Goal: Transaction & Acquisition: Purchase product/service

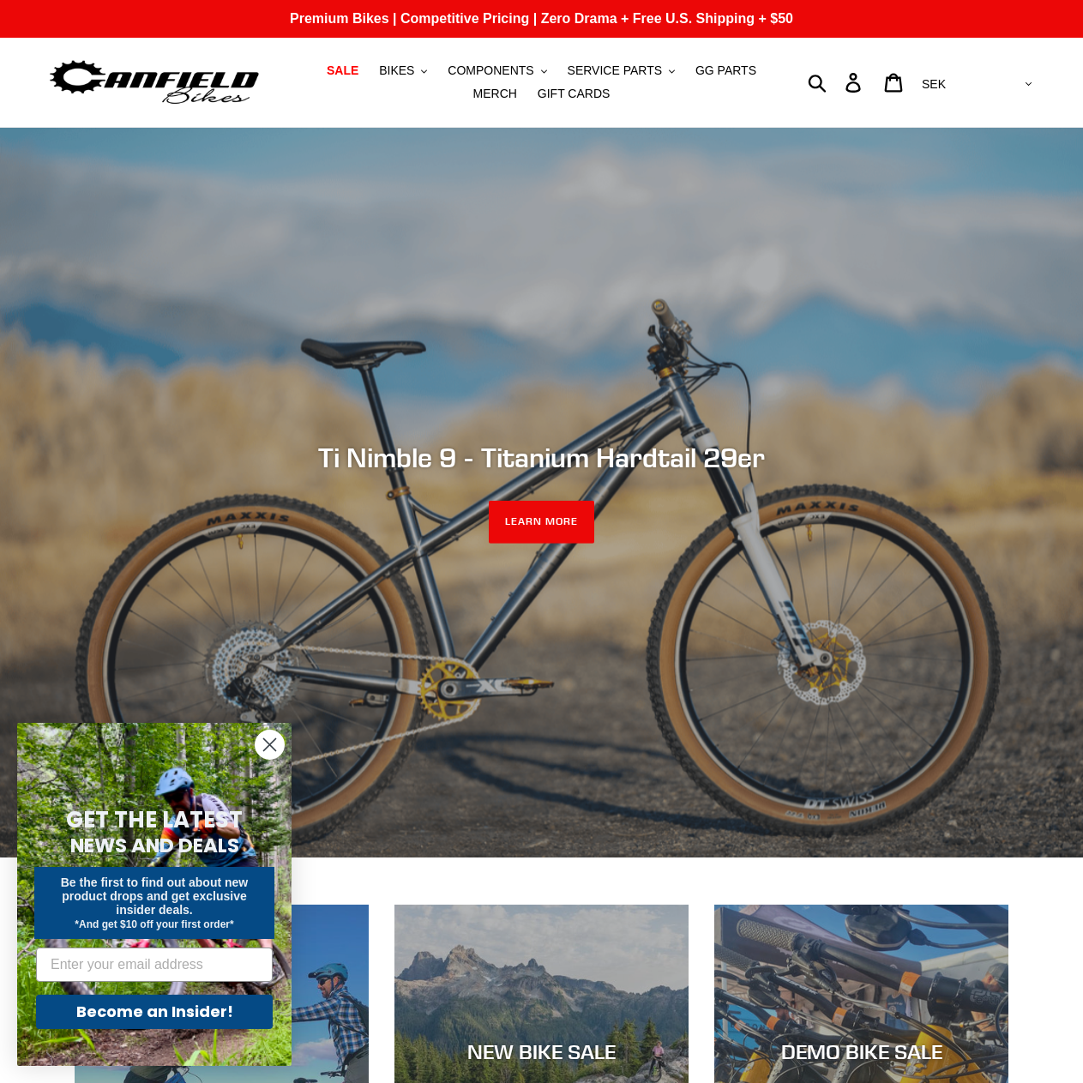
click at [273, 746] on circle "Close dialog" at bounding box center [269, 744] width 28 height 28
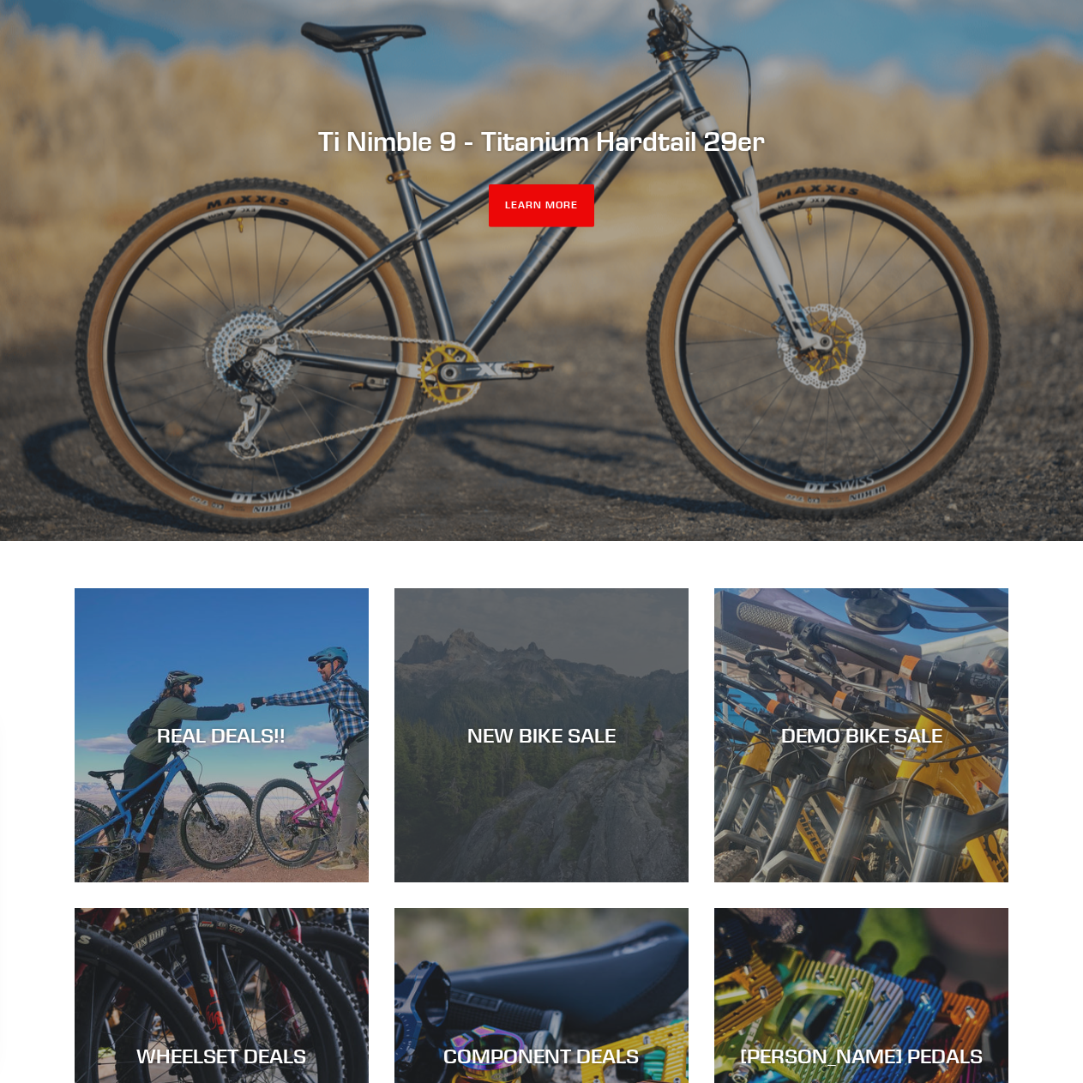
scroll to position [429, 0]
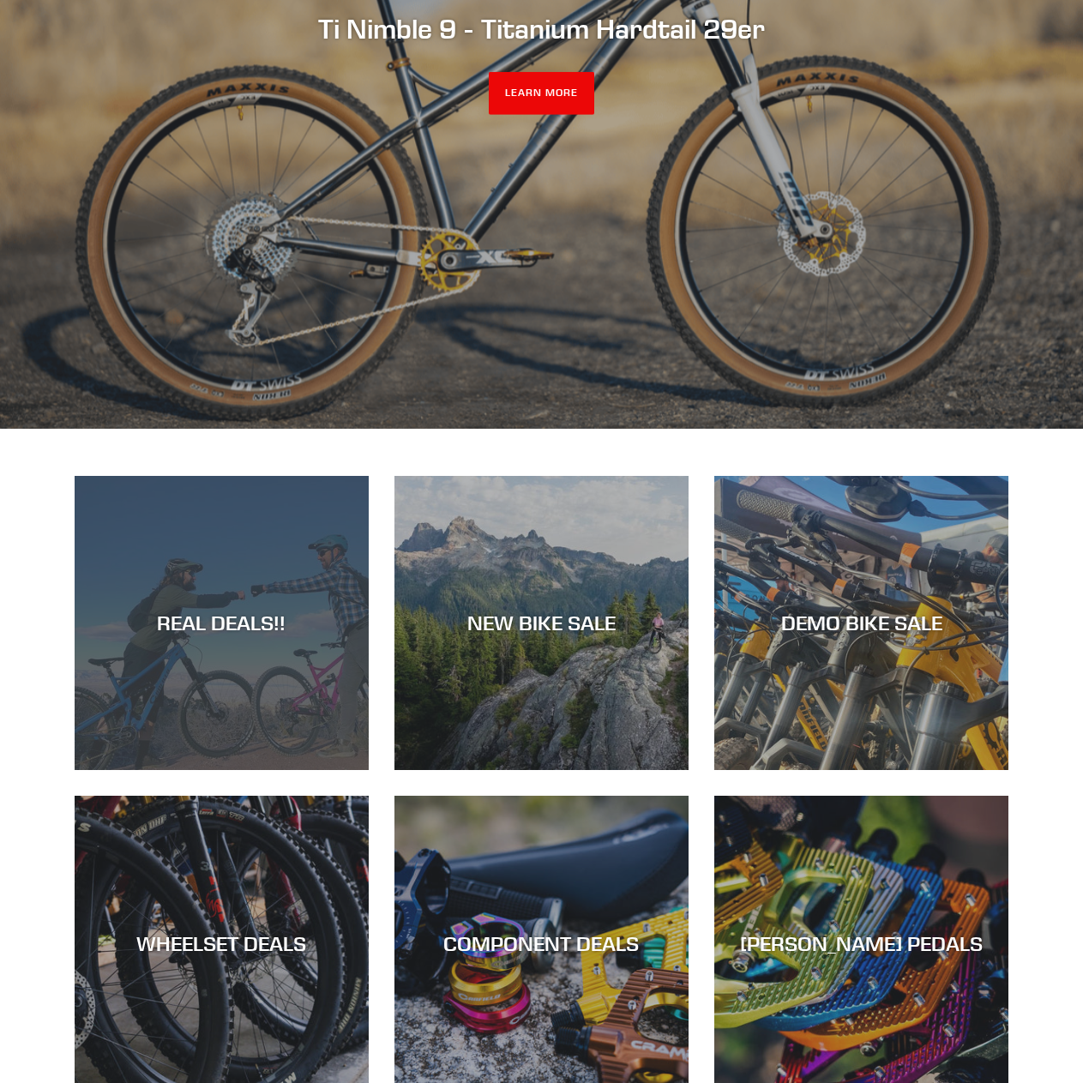
click at [190, 624] on div "REAL DEALS!!" at bounding box center [222, 622] width 294 height 25
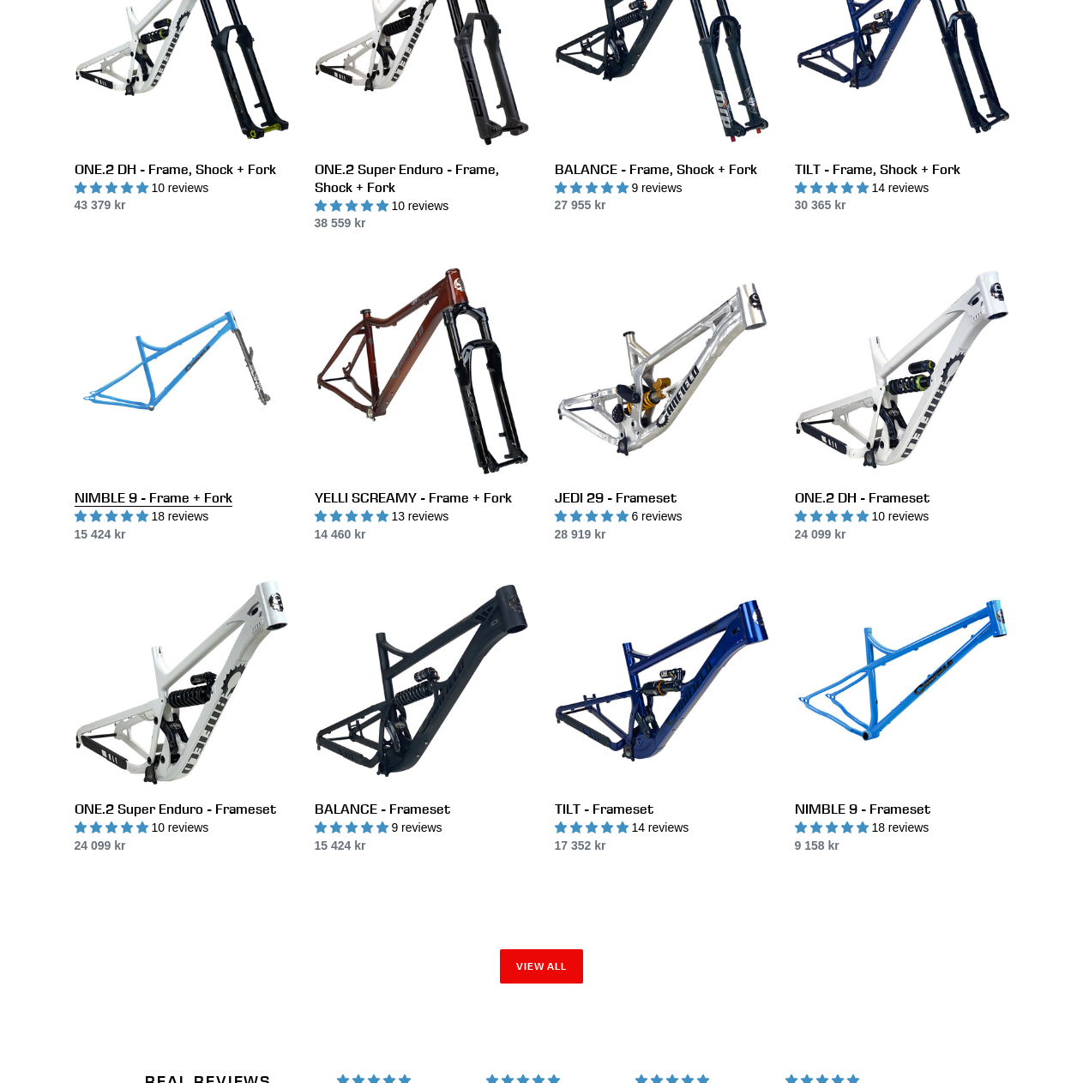
scroll to position [2057, 0]
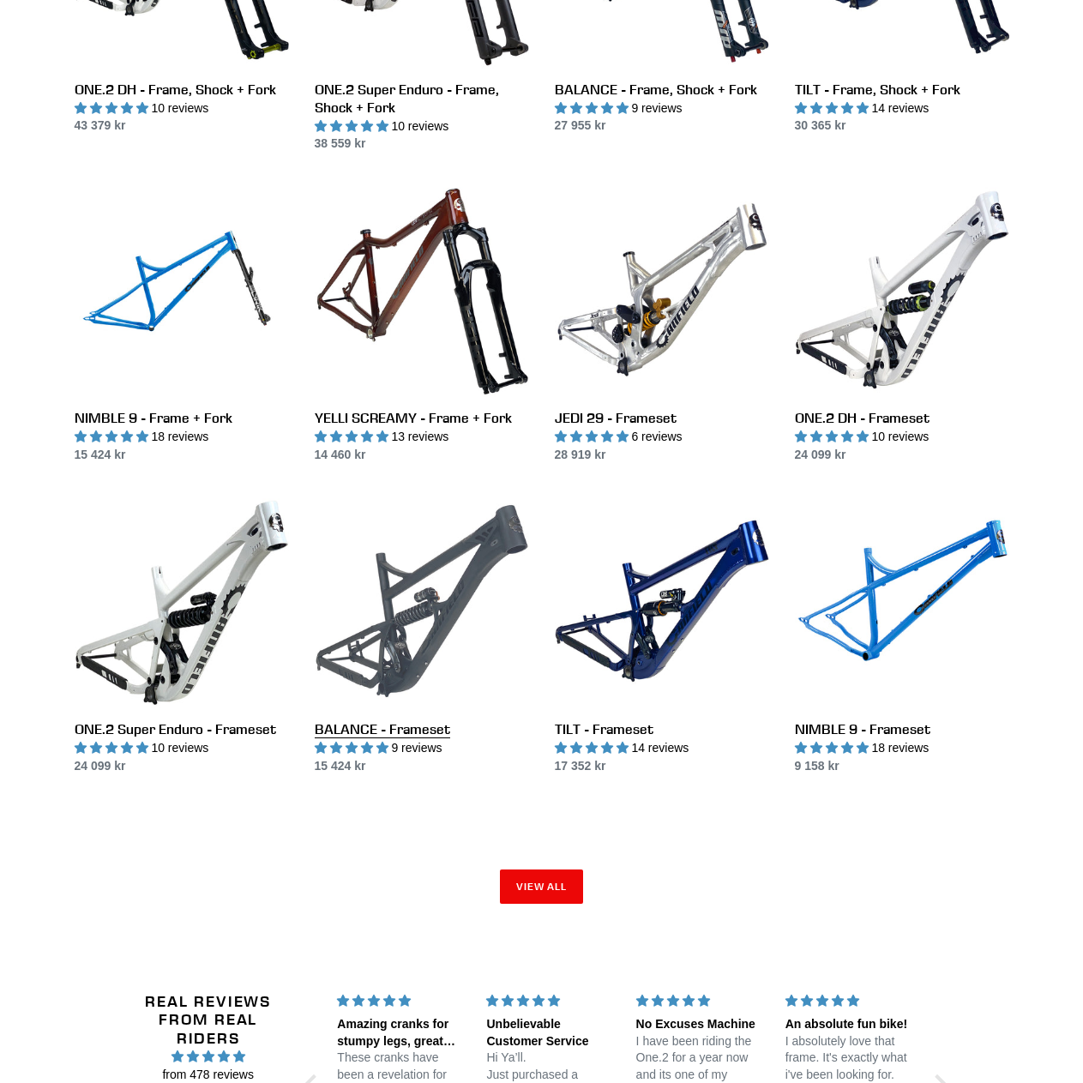
click at [387, 612] on link "BALANCE - Frameset" at bounding box center [422, 634] width 214 height 281
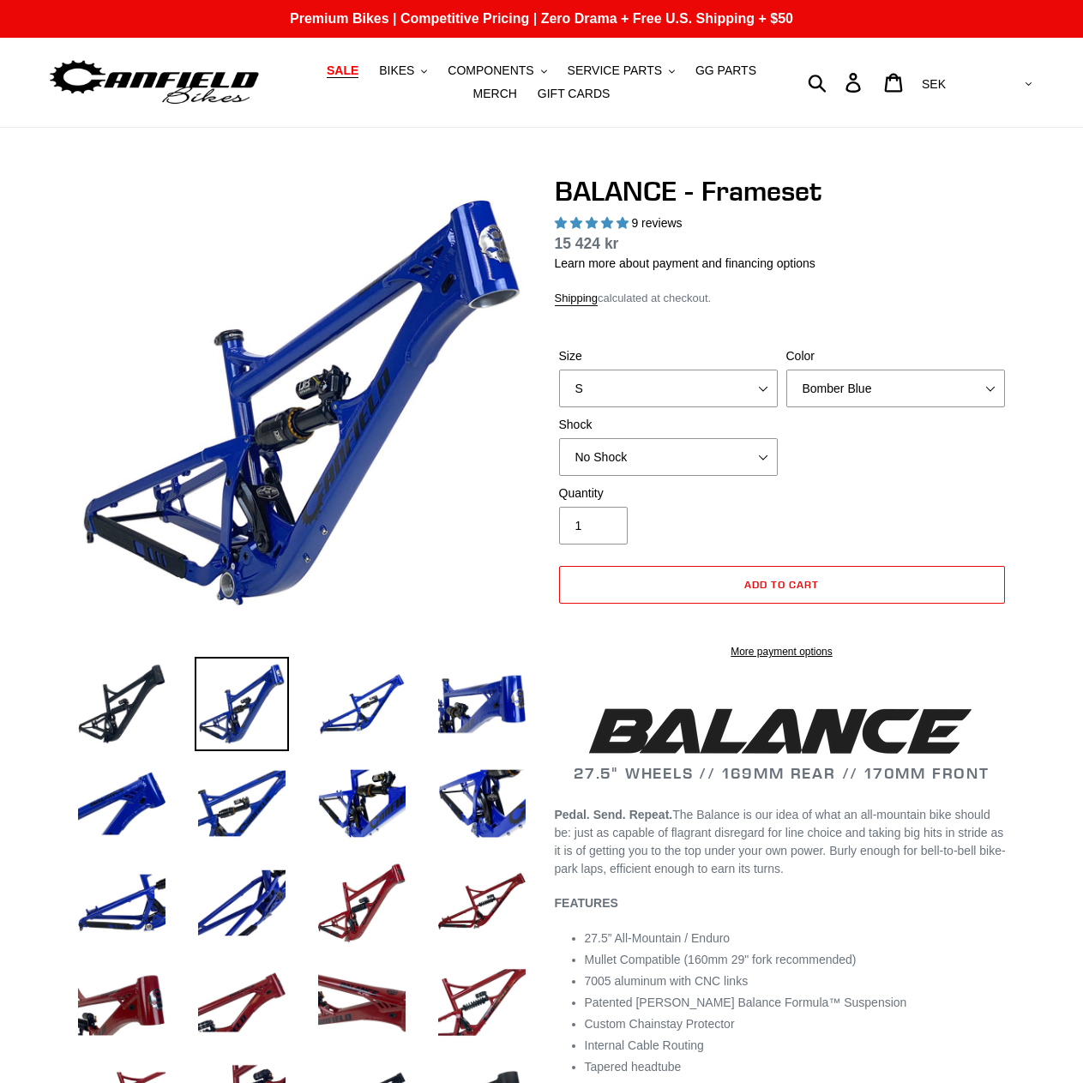
select select "highest-rating"
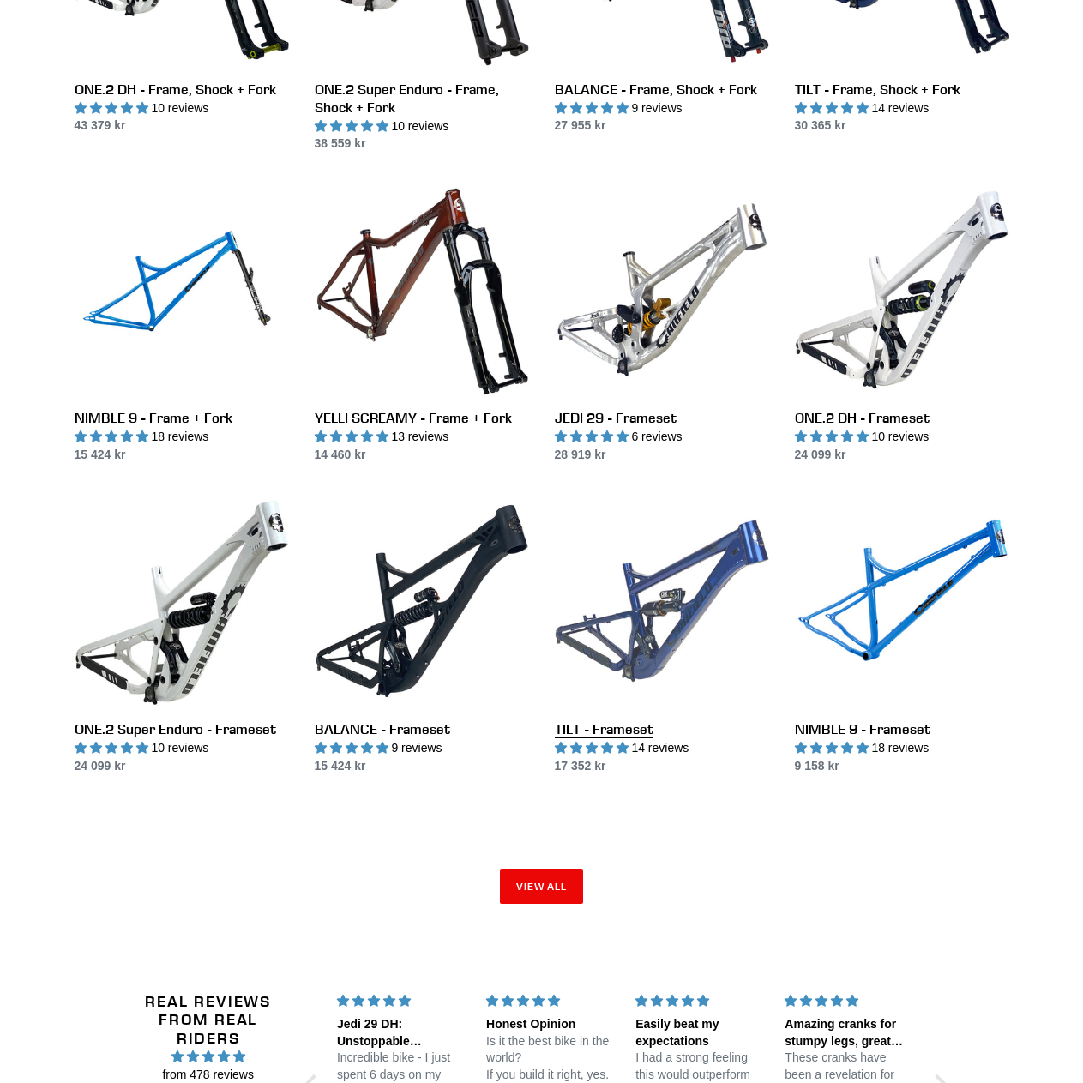
click at [615, 591] on link "TILT - Frameset" at bounding box center [662, 634] width 214 height 281
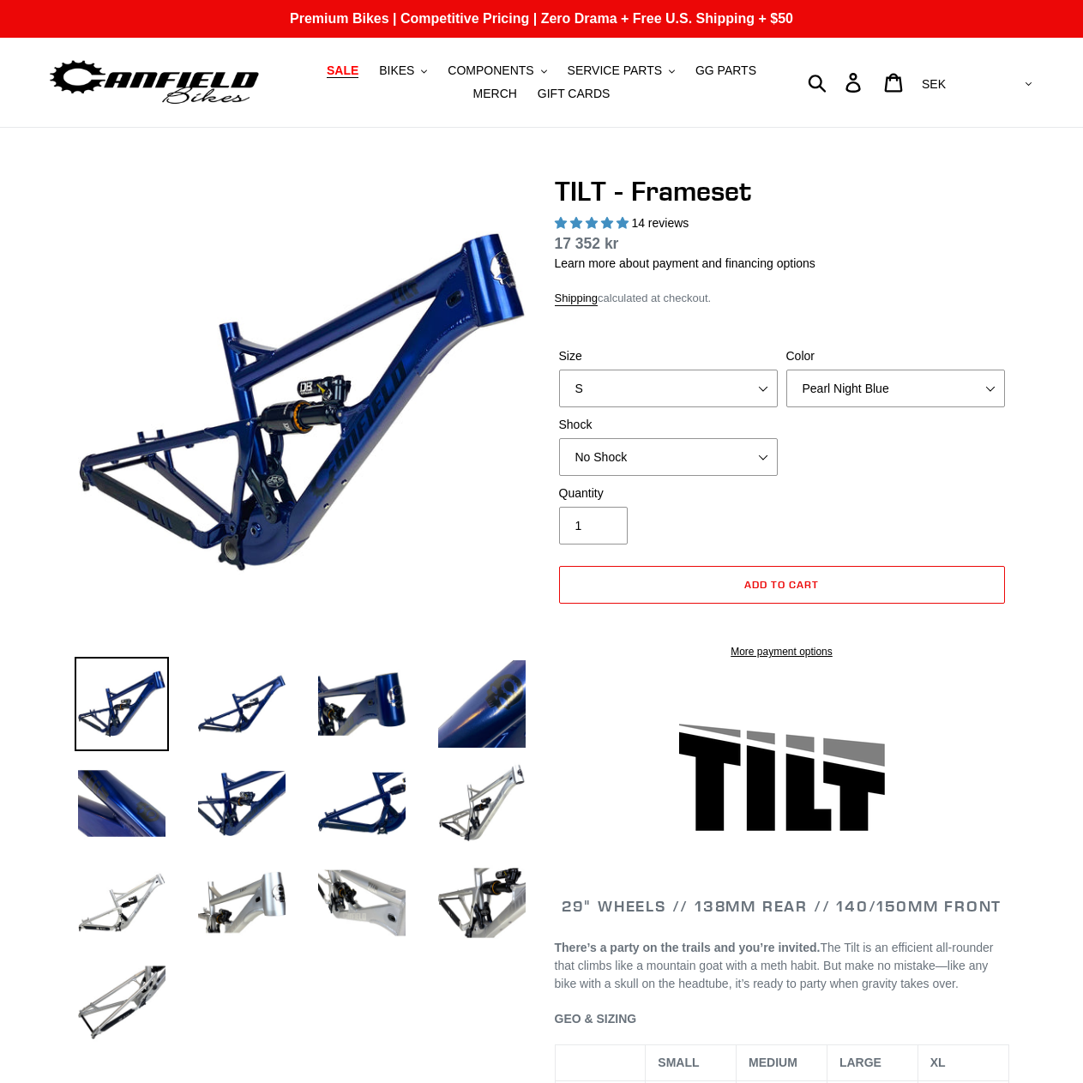
select select "highest-rating"
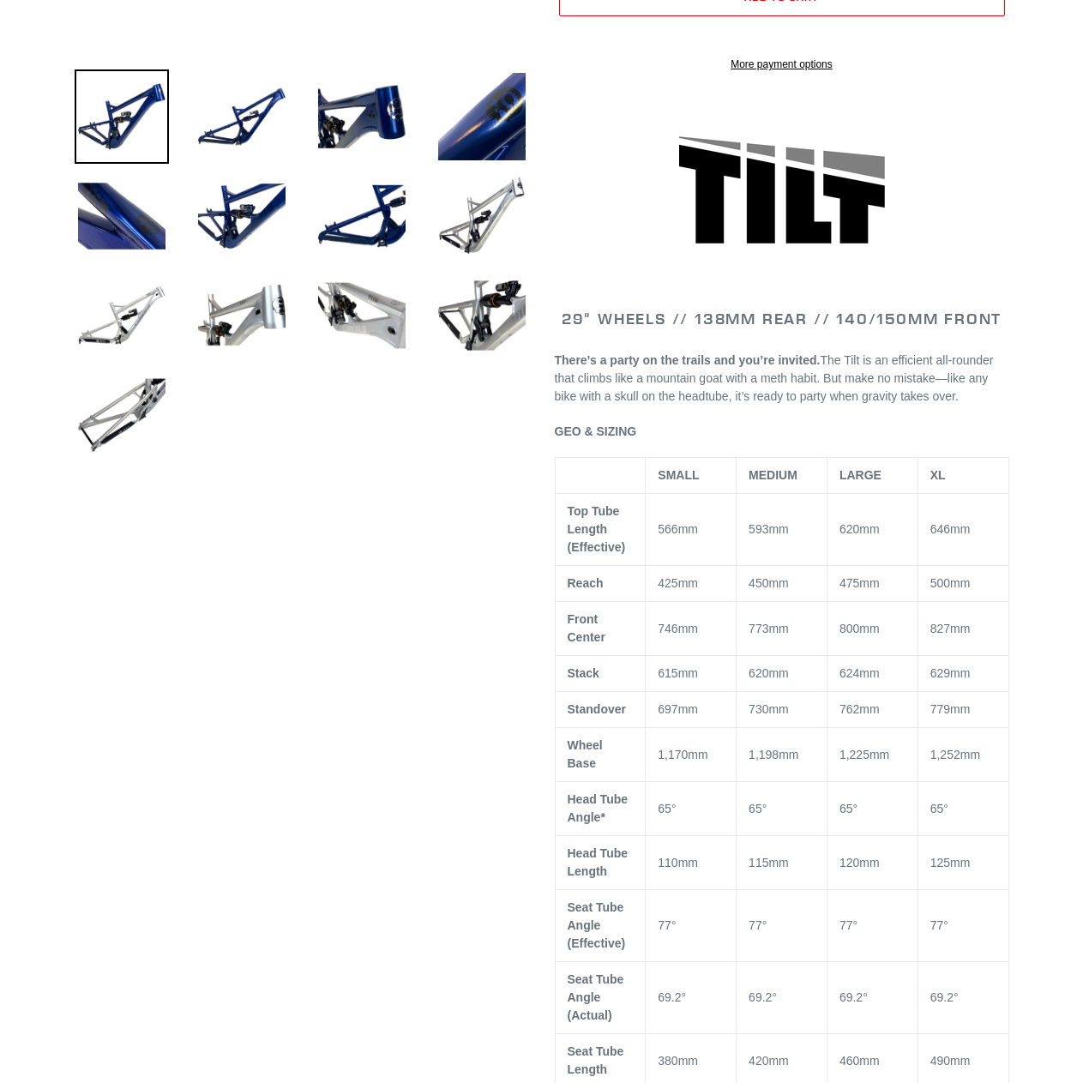
scroll to position [86, 0]
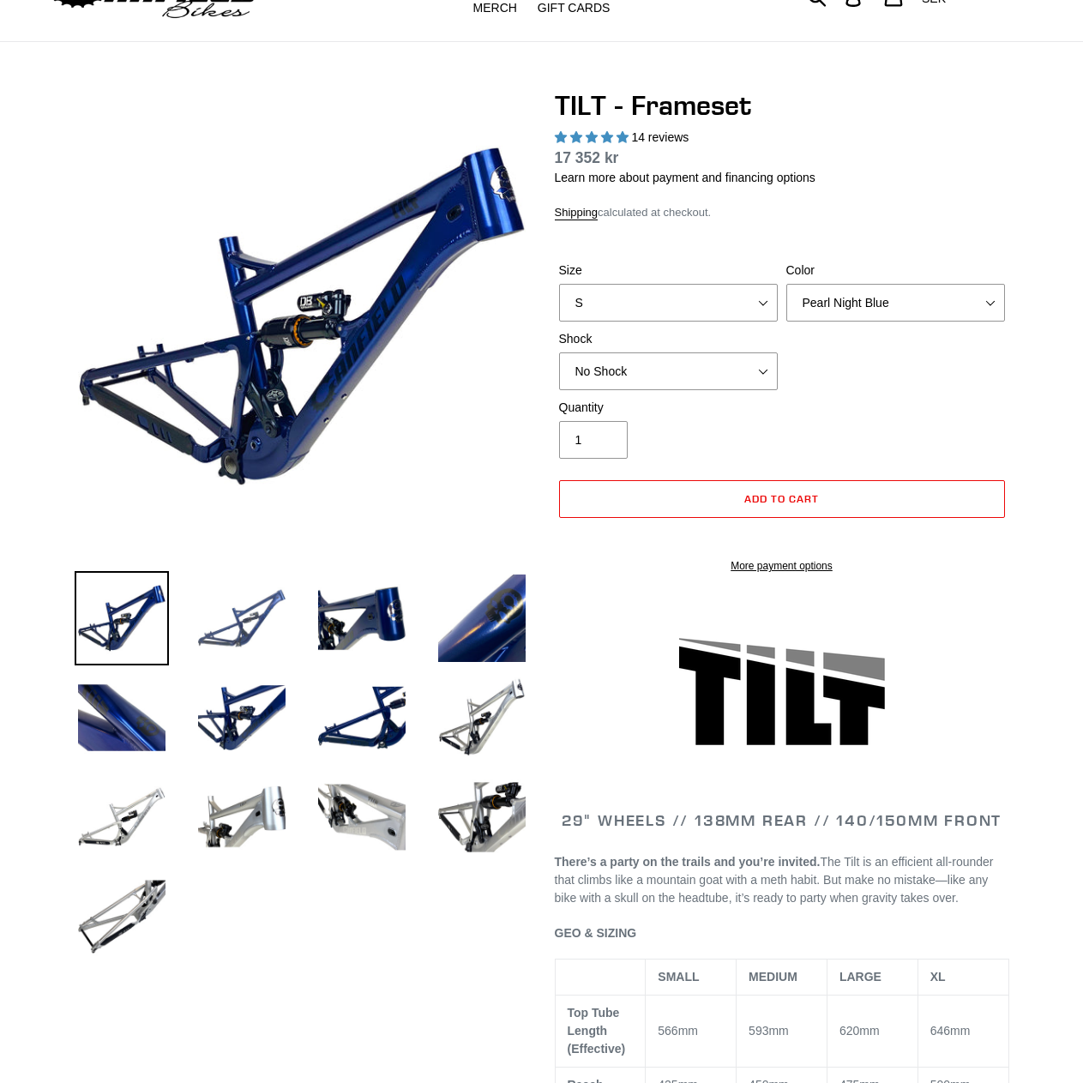
click at [253, 640] on img at bounding box center [242, 618] width 94 height 94
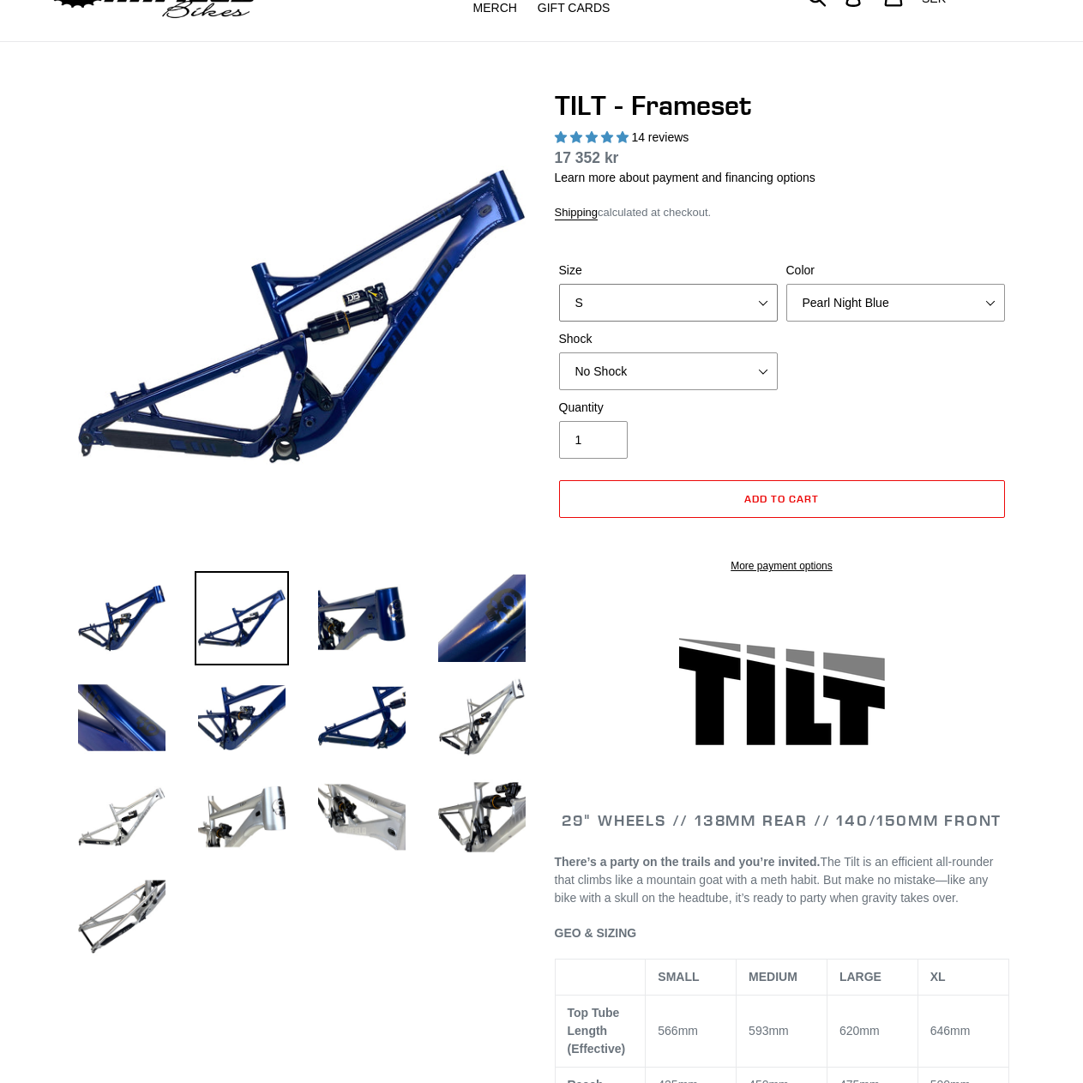
click at [734, 304] on select "S M L XL" at bounding box center [668, 303] width 219 height 38
select select "M"
click at [559, 284] on select "S M L XL" at bounding box center [668, 303] width 219 height 38
click at [745, 371] on select "No Shock Cane Creek DB Kitsuma Air RockShox Deluxe Ultimate Fox FLOAT X EXT Sto…" at bounding box center [668, 371] width 219 height 38
click at [841, 368] on div "Size S M L XL Color Pearl Night Blue Stealth Silver Shock No Shock Cane Creek D…" at bounding box center [782, 329] width 454 height 137
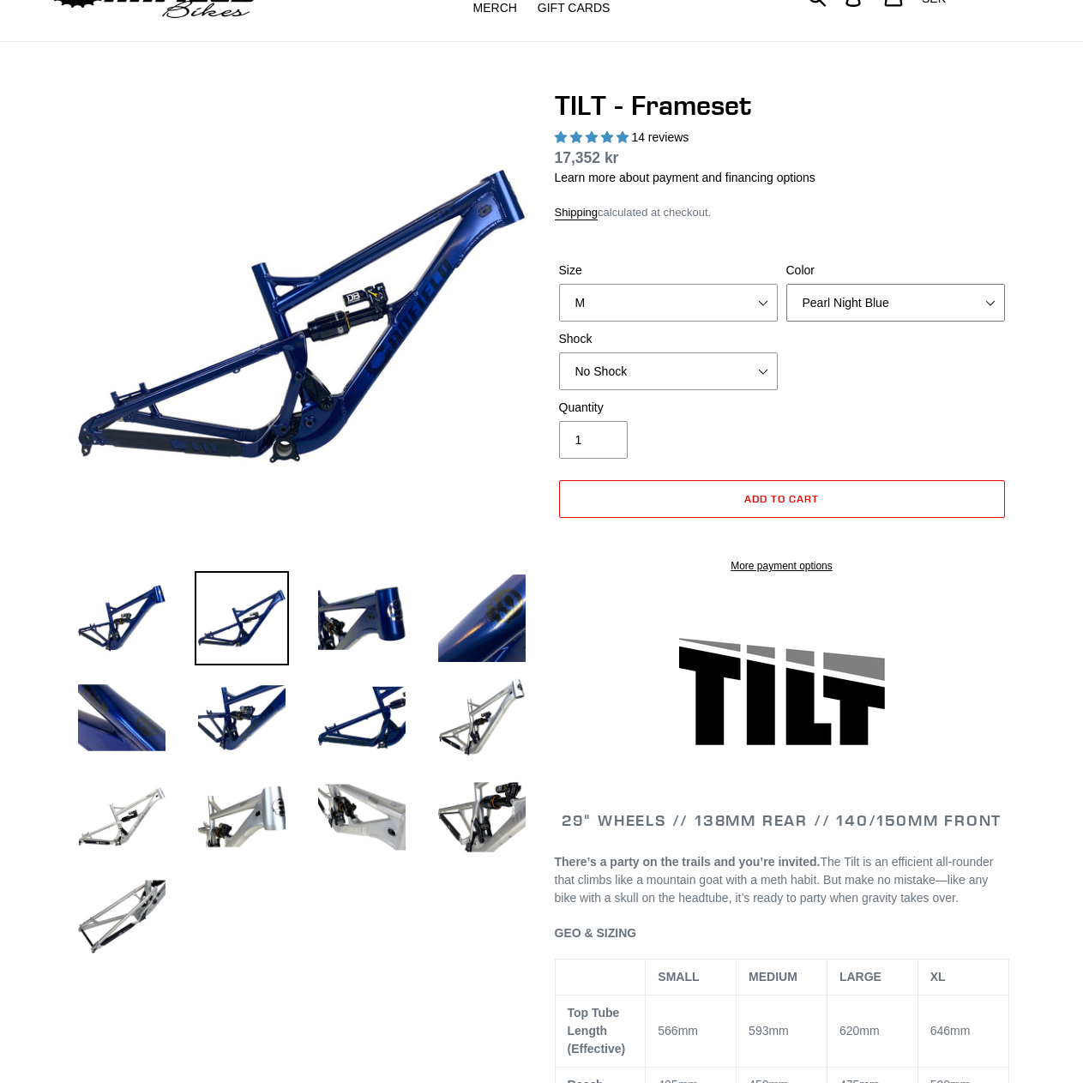
click at [832, 309] on select "Pearl Night Blue Stealth Silver" at bounding box center [895, 303] width 219 height 38
click at [786, 284] on select "Pearl Night Blue Stealth Silver" at bounding box center [895, 303] width 219 height 38
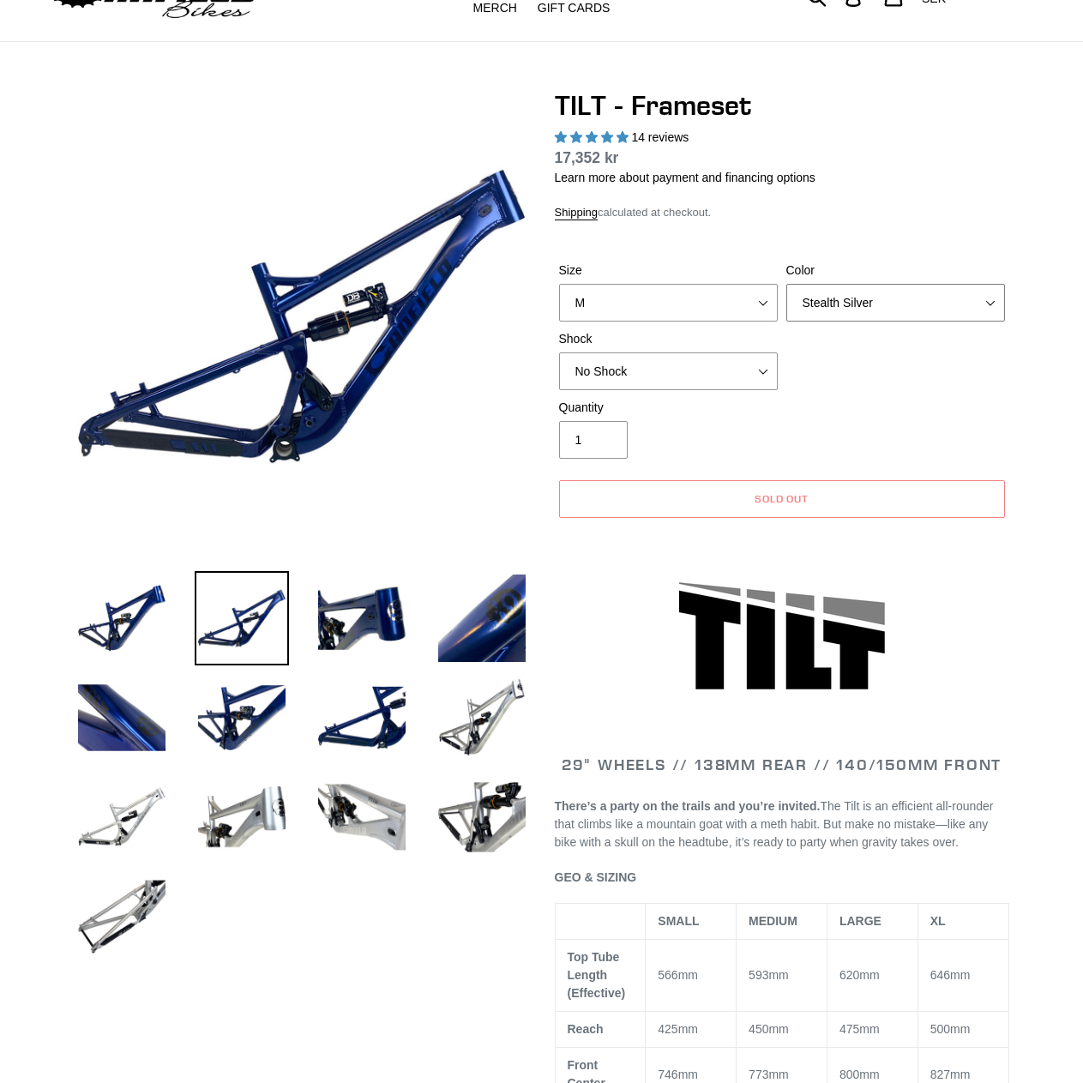
click at [849, 314] on select "Pearl Night Blue Stealth Silver" at bounding box center [895, 303] width 219 height 38
select select "Pearl Night Blue"
click at [786, 284] on select "Pearl Night Blue Stealth Silver" at bounding box center [895, 303] width 219 height 38
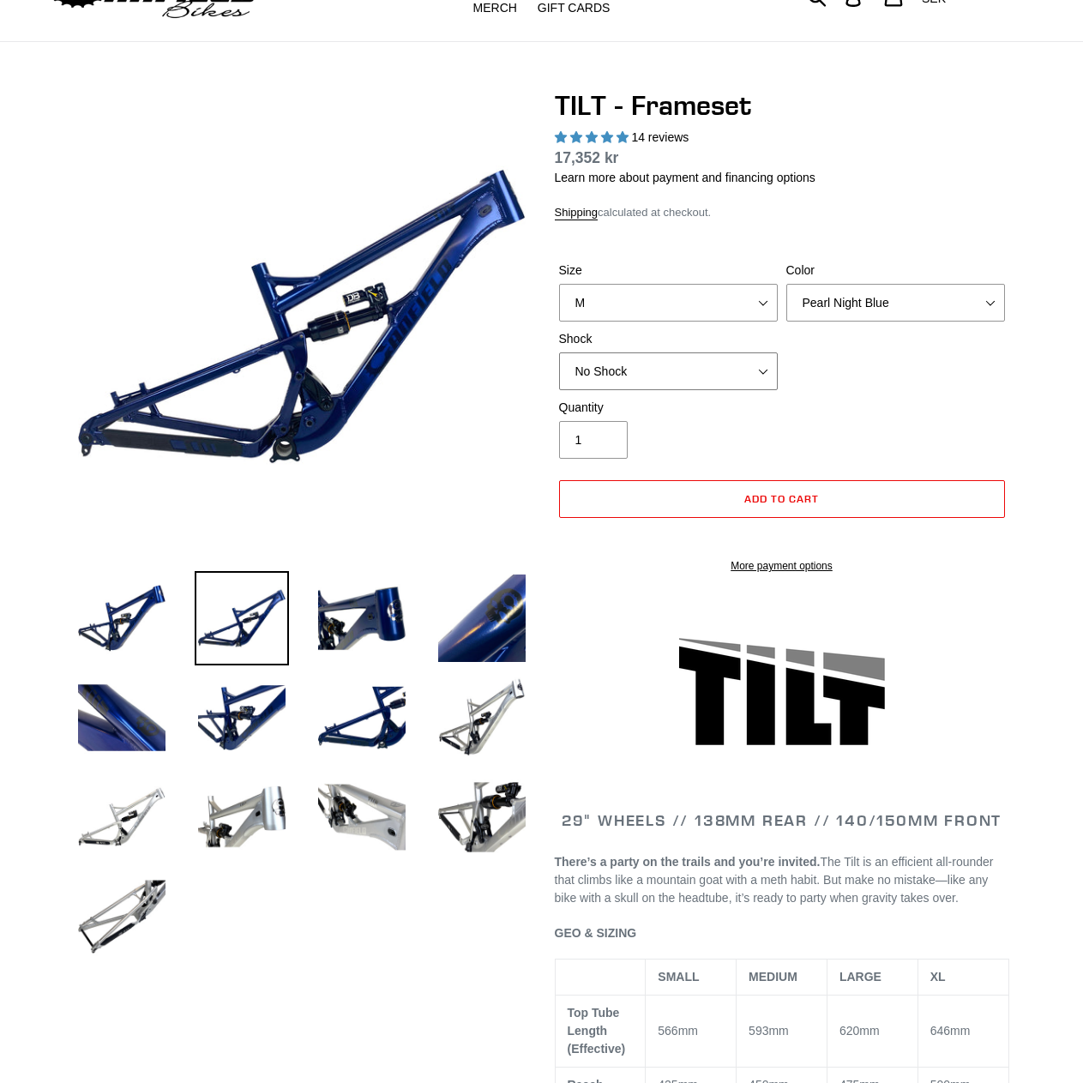
click at [757, 368] on select "No Shock Cane Creek DB Kitsuma Air RockShox Deluxe Ultimate Fox FLOAT X EXT Sto…" at bounding box center [668, 371] width 219 height 38
click at [559, 352] on select "No Shock Cane Creek DB Kitsuma Air RockShox Deluxe Ultimate Fox FLOAT X EXT Sto…" at bounding box center [668, 371] width 219 height 38
click at [759, 370] on select "No Shock Cane Creek DB Kitsuma Air RockShox Deluxe Ultimate Fox FLOAT X EXT Sto…" at bounding box center [668, 371] width 219 height 38
click at [559, 352] on select "No Shock Cane Creek DB Kitsuma Air RockShox Deluxe Ultimate Fox FLOAT X EXT Sto…" at bounding box center [668, 371] width 219 height 38
click at [771, 369] on select "No Shock Cane Creek DB Kitsuma Air RockShox Deluxe Ultimate Fox FLOAT X EXT Sto…" at bounding box center [668, 371] width 219 height 38
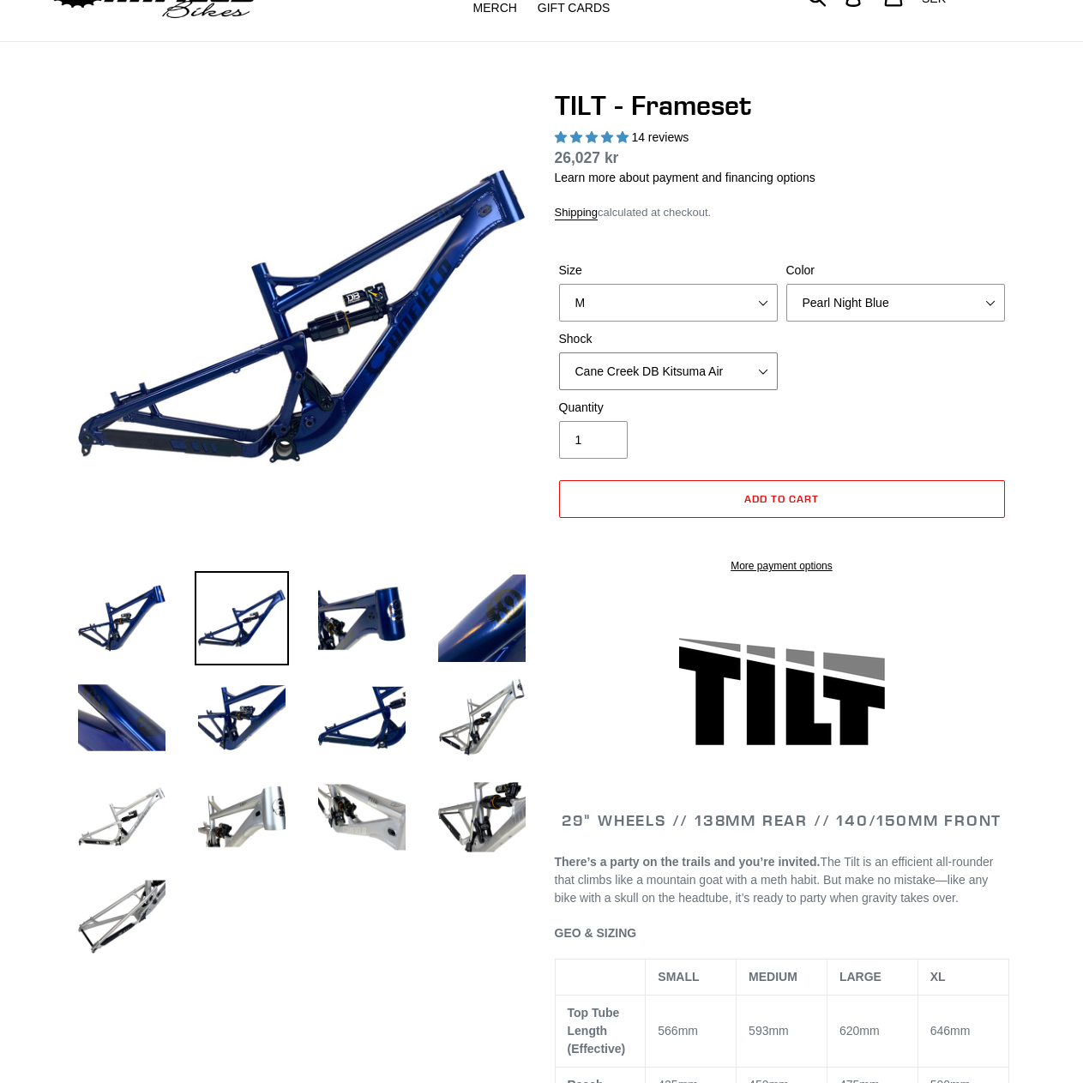
click at [559, 352] on select "No Shock Cane Creek DB Kitsuma Air RockShox Deluxe Ultimate Fox FLOAT X EXT Sto…" at bounding box center [668, 371] width 219 height 38
click at [752, 383] on select "No Shock Cane Creek DB Kitsuma Air RockShox Deluxe Ultimate Fox FLOAT X EXT Sto…" at bounding box center [668, 371] width 219 height 38
click at [559, 352] on select "No Shock Cane Creek DB Kitsuma Air RockShox Deluxe Ultimate Fox FLOAT X EXT Sto…" at bounding box center [668, 371] width 219 height 38
click at [726, 370] on select "No Shock Cane Creek DB Kitsuma Air RockShox Deluxe Ultimate Fox FLOAT X EXT Sto…" at bounding box center [668, 371] width 219 height 38
click at [559, 352] on select "No Shock Cane Creek DB Kitsuma Air RockShox Deluxe Ultimate Fox FLOAT X EXT Sto…" at bounding box center [668, 371] width 219 height 38
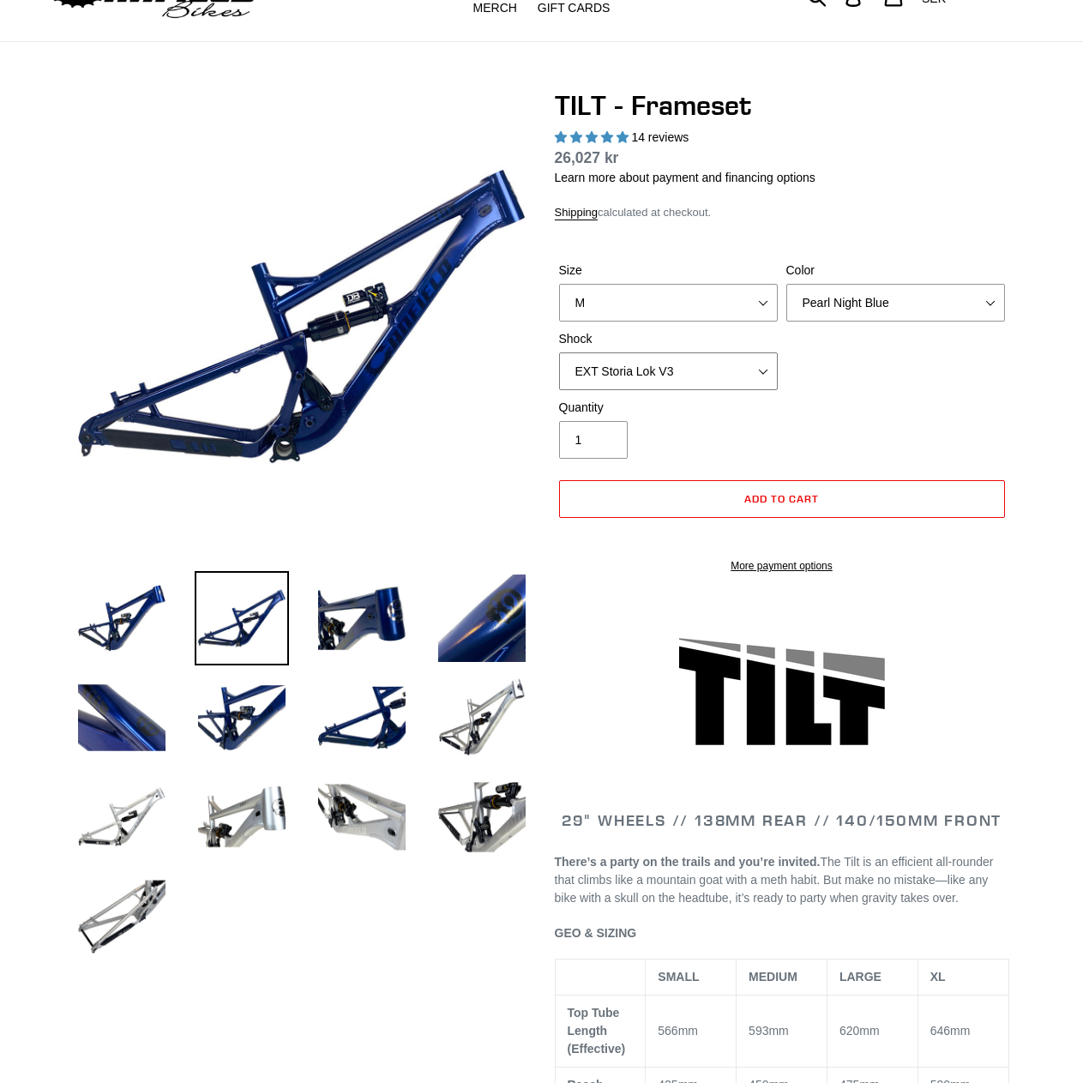
click at [725, 376] on select "No Shock Cane Creek DB Kitsuma Air RockShox Deluxe Ultimate Fox FLOAT X EXT Sto…" at bounding box center [668, 371] width 219 height 38
select select "No Shock"
click at [559, 352] on select "No Shock Cane Creek DB Kitsuma Air RockShox Deluxe Ultimate Fox FLOAT X EXT Sto…" at bounding box center [668, 371] width 219 height 38
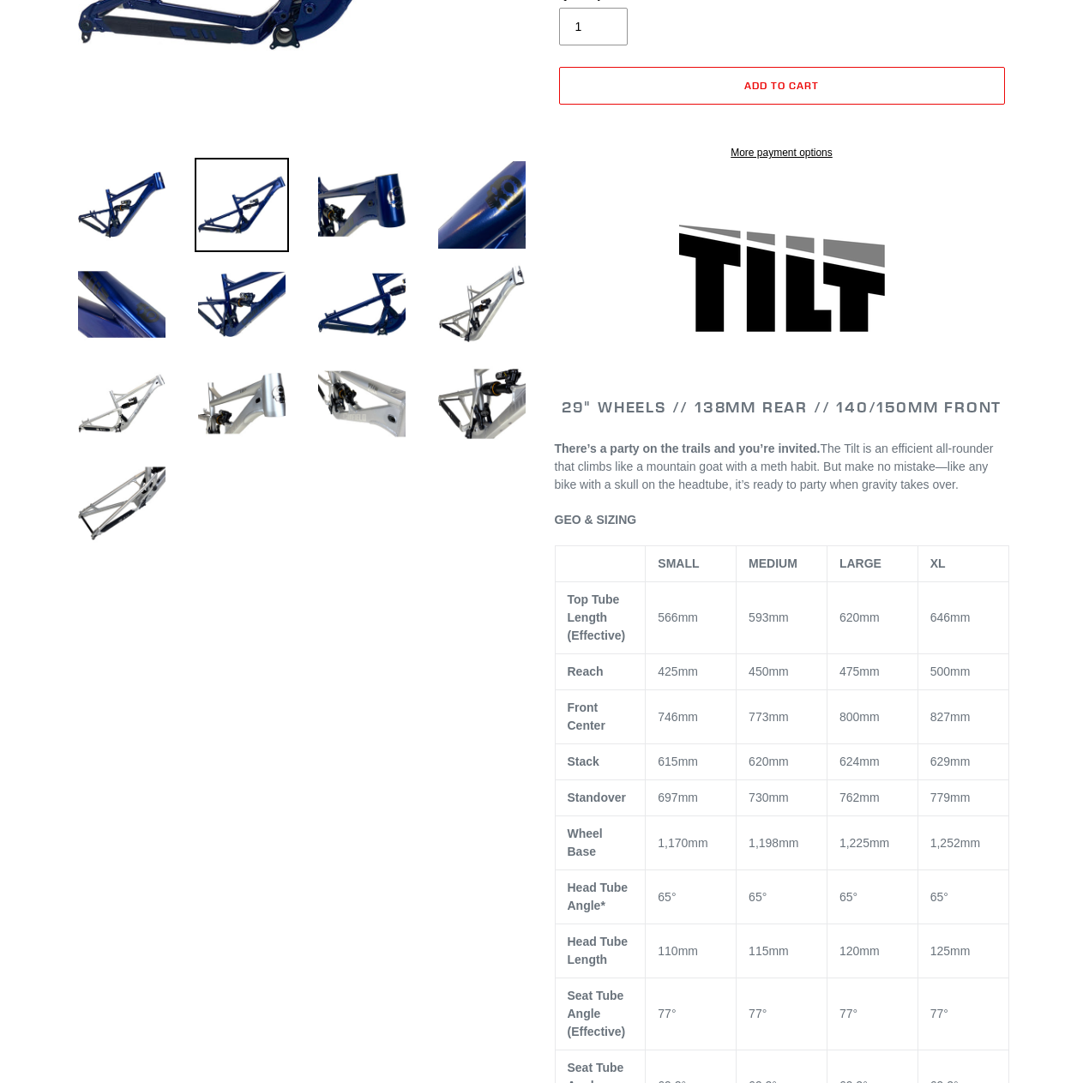
scroll to position [0, 0]
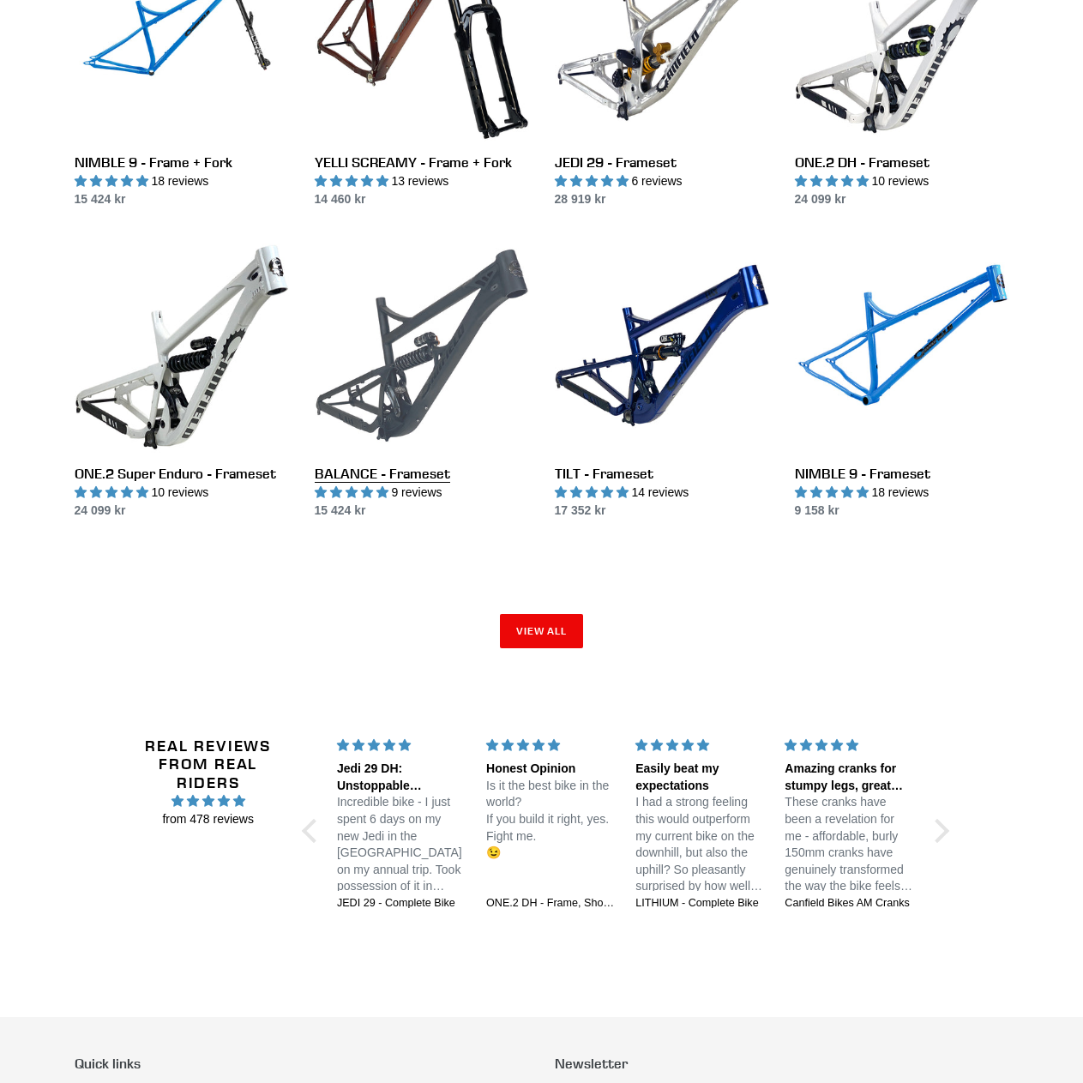
scroll to position [2314, 0]
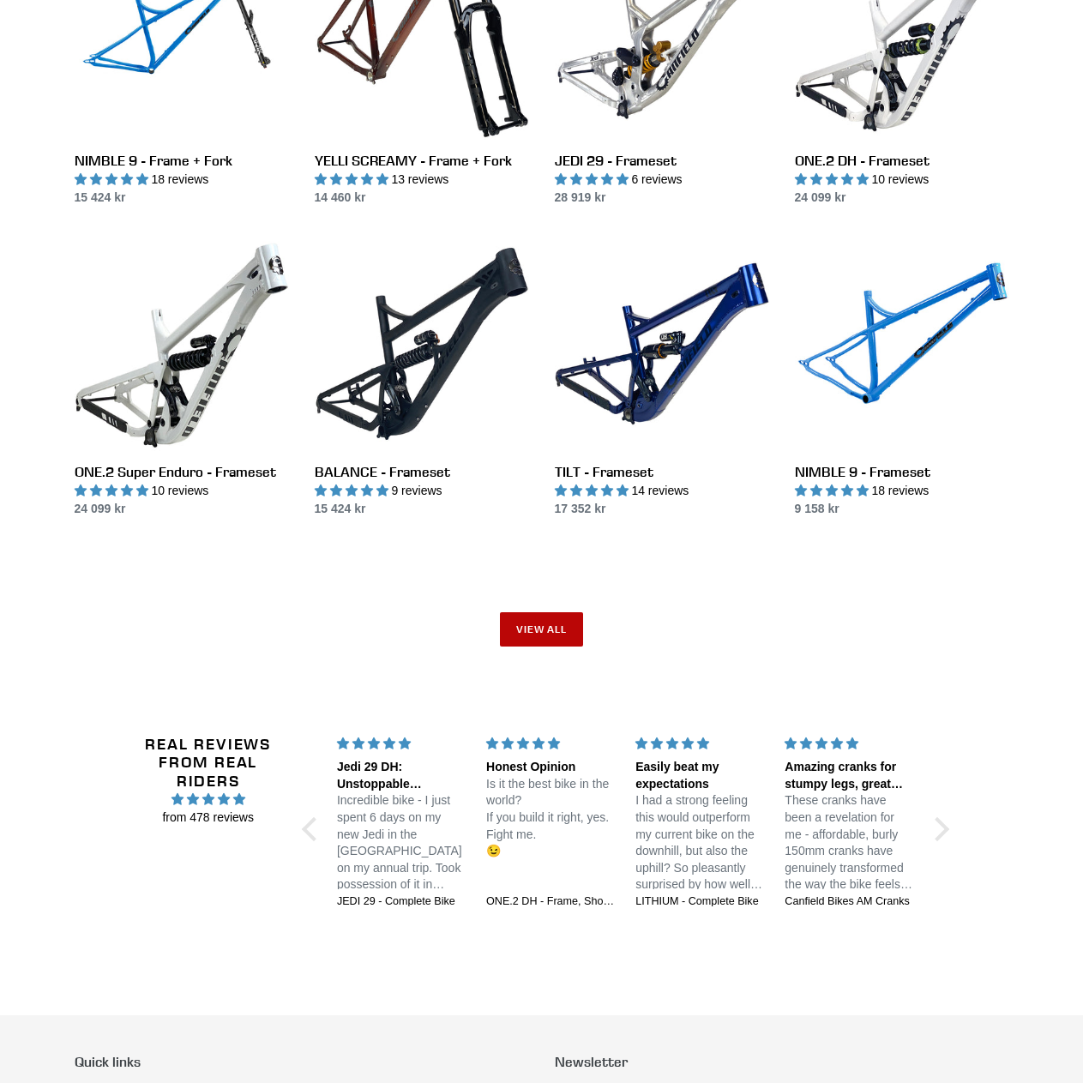
click at [553, 614] on link "View all" at bounding box center [542, 629] width 84 height 34
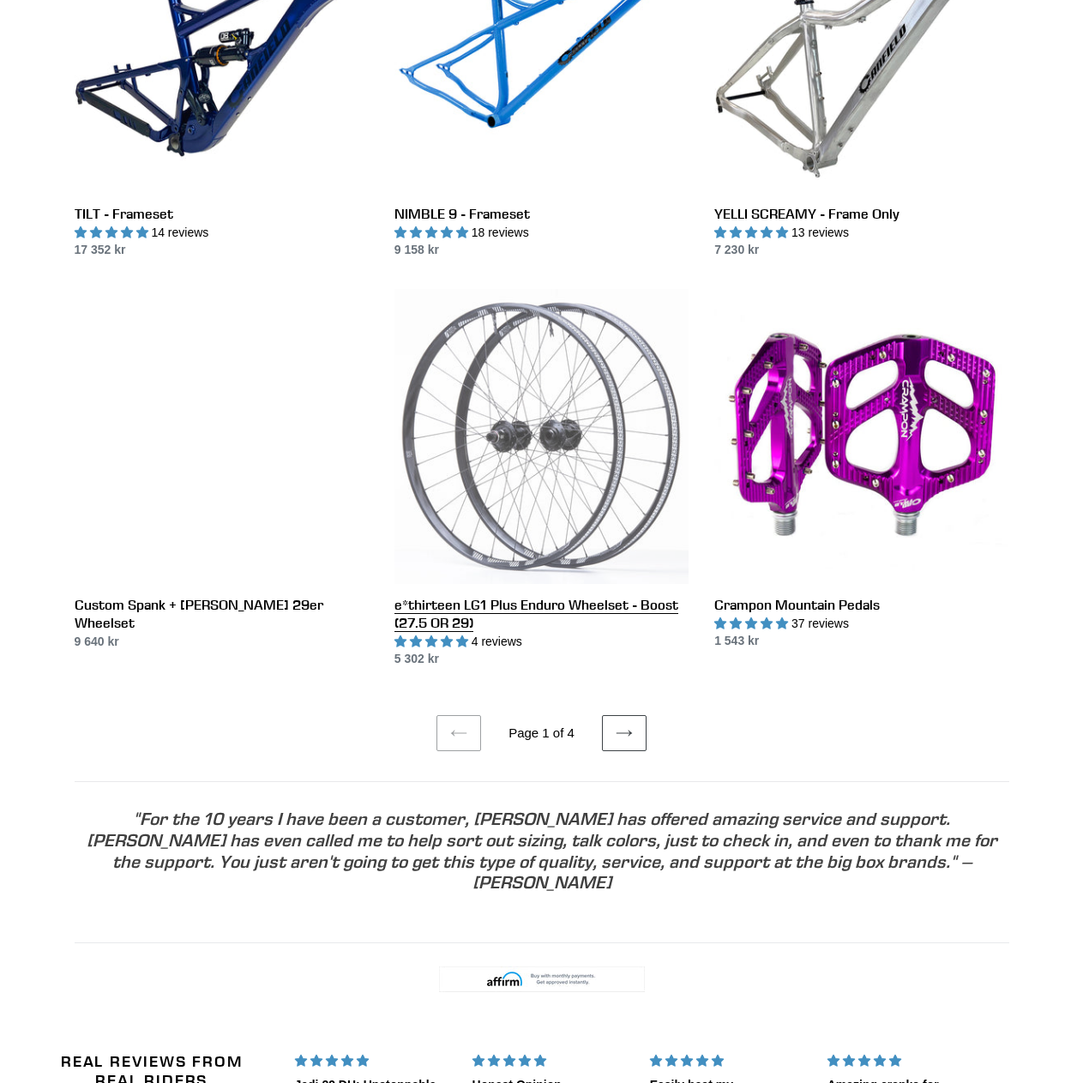
scroll to position [3000, 0]
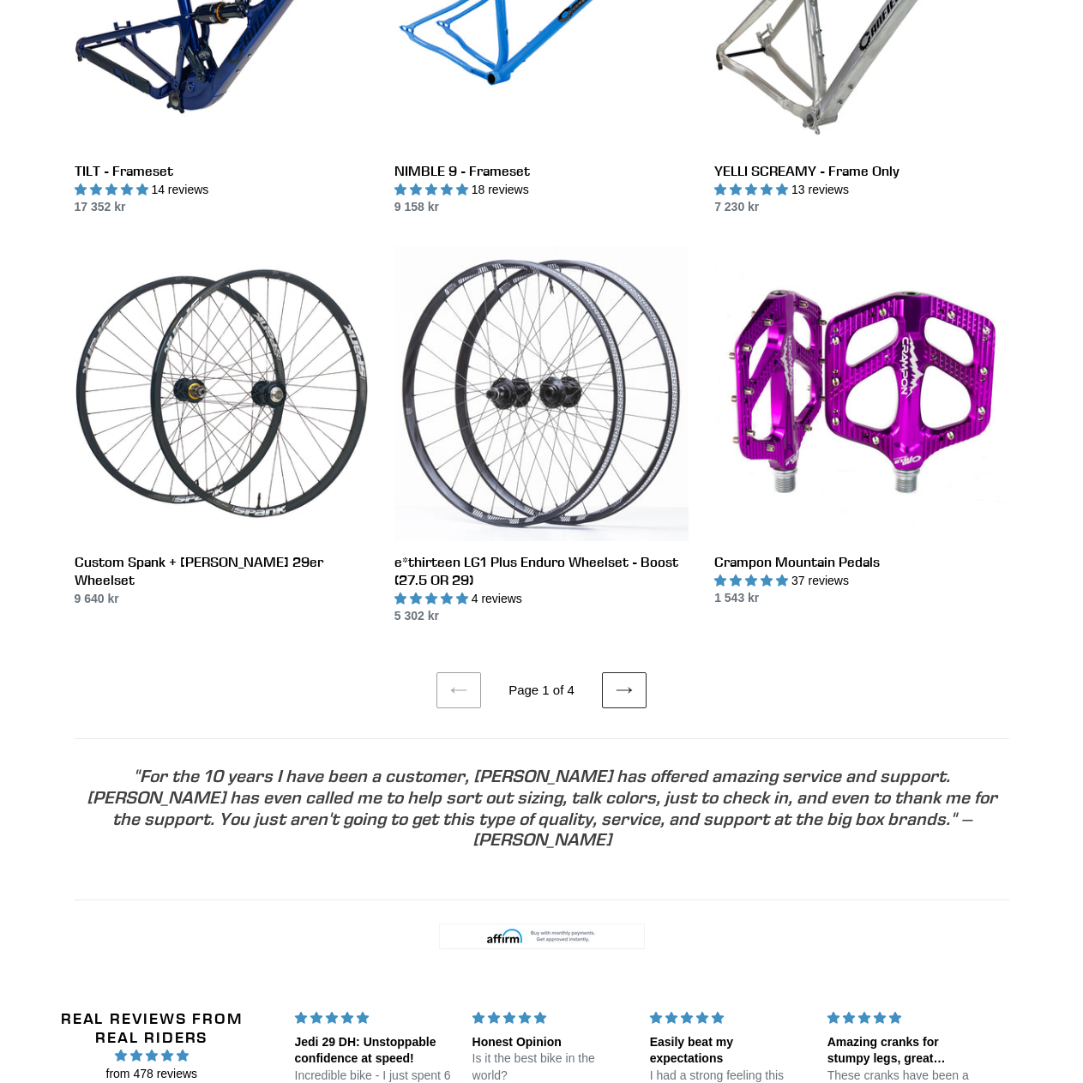
click at [632, 690] on link "Next page" at bounding box center [624, 690] width 45 height 36
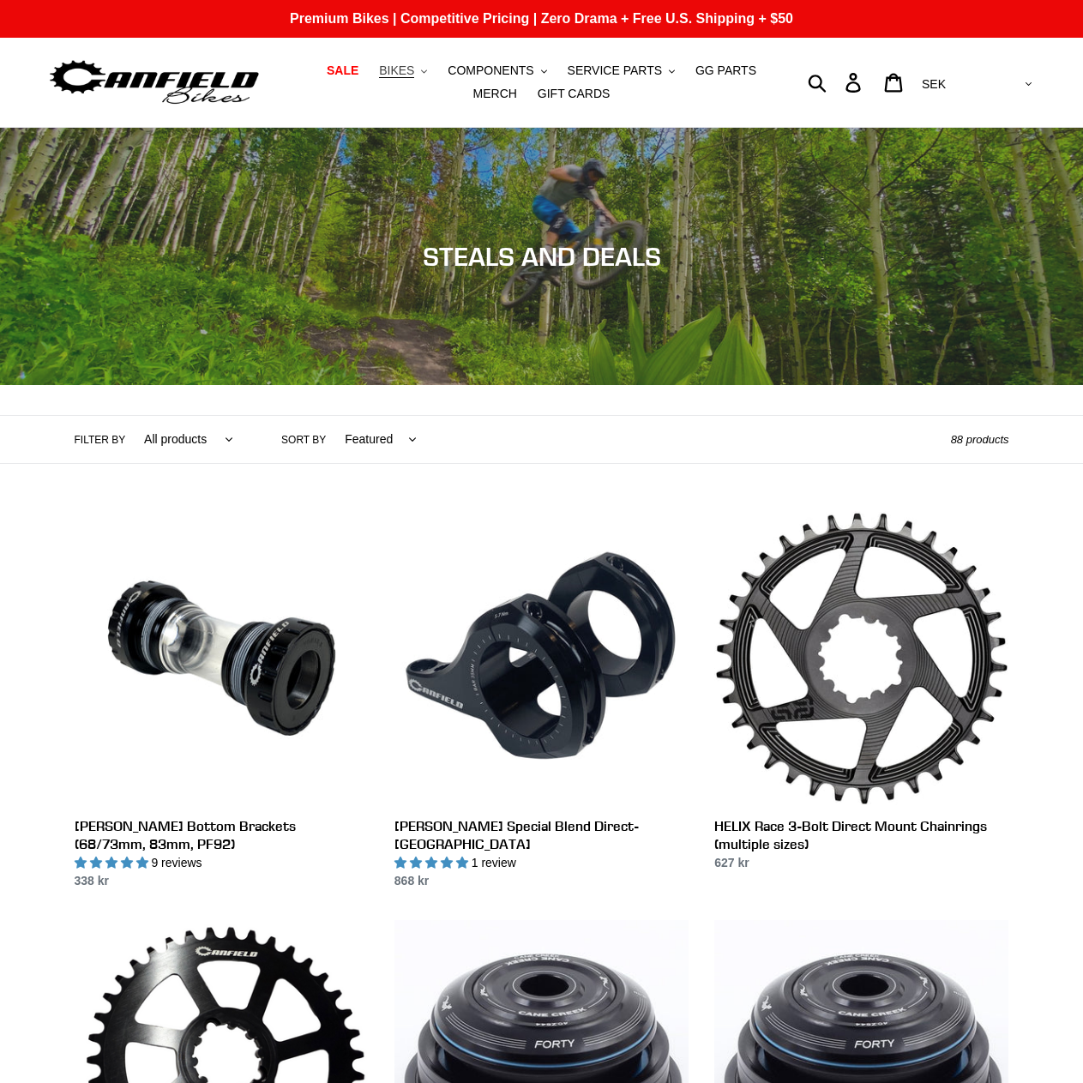
click at [385, 70] on span "BIKES" at bounding box center [396, 70] width 35 height 15
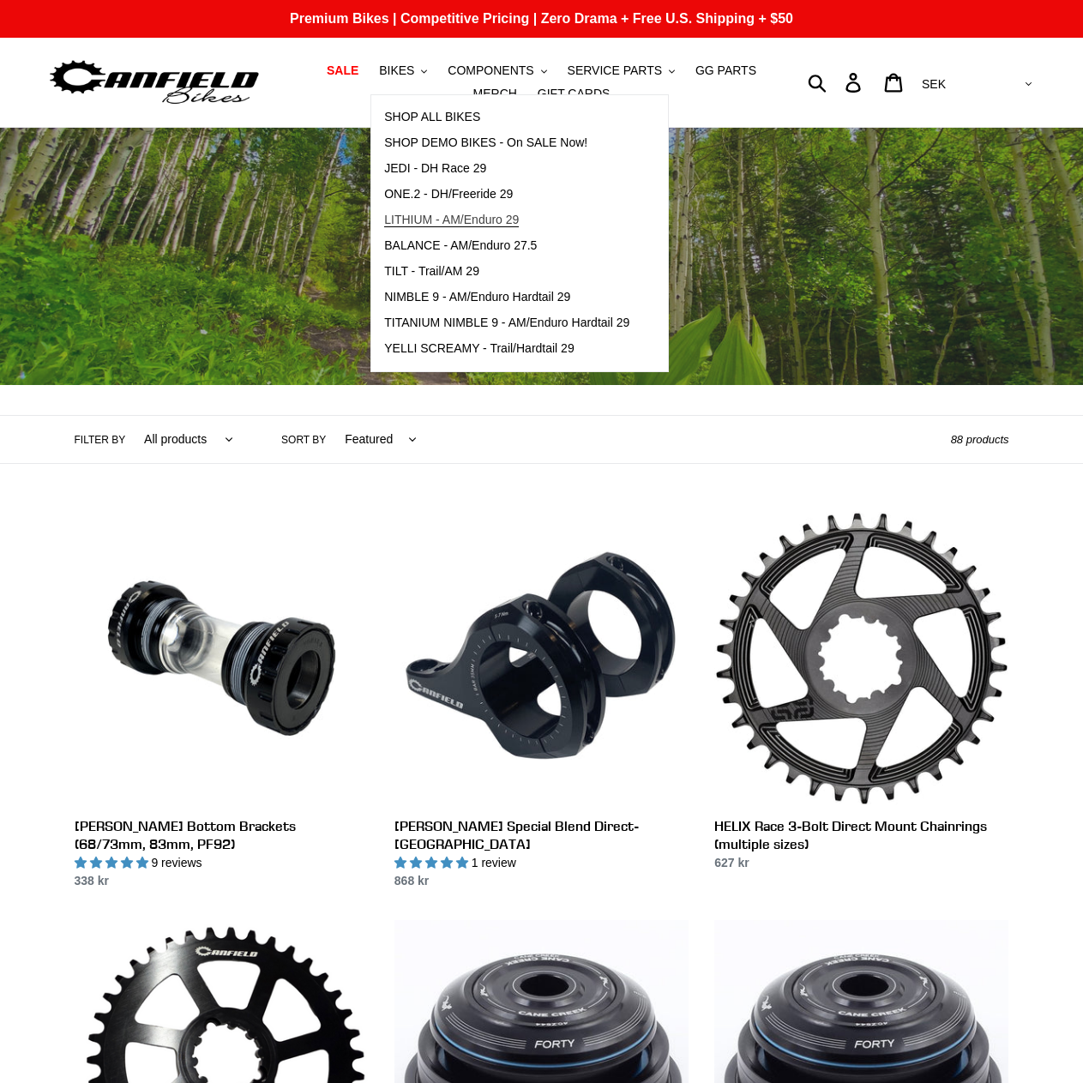
click at [405, 220] on span "LITHIUM - AM/Enduro 29" at bounding box center [451, 220] width 135 height 15
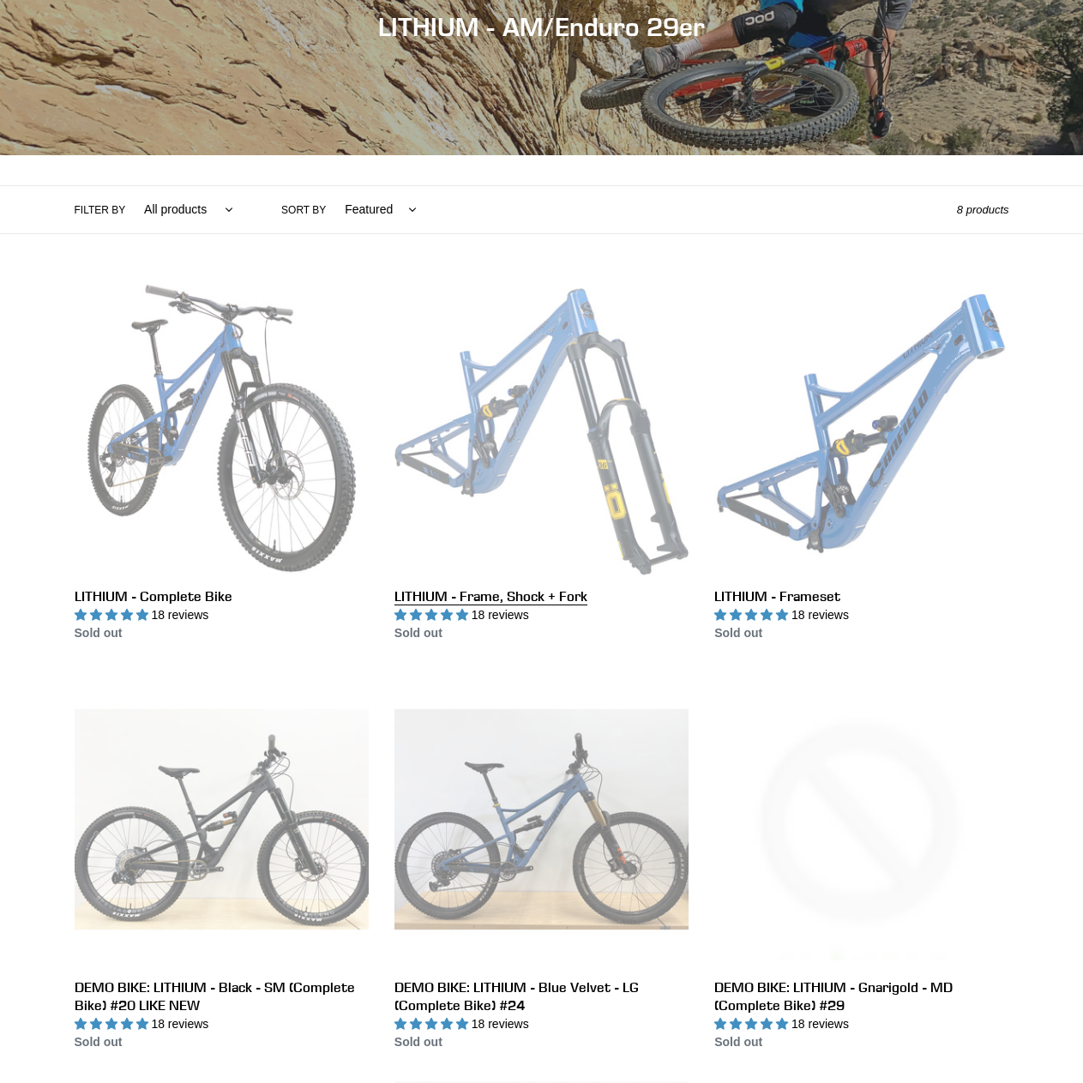
scroll to position [171, 0]
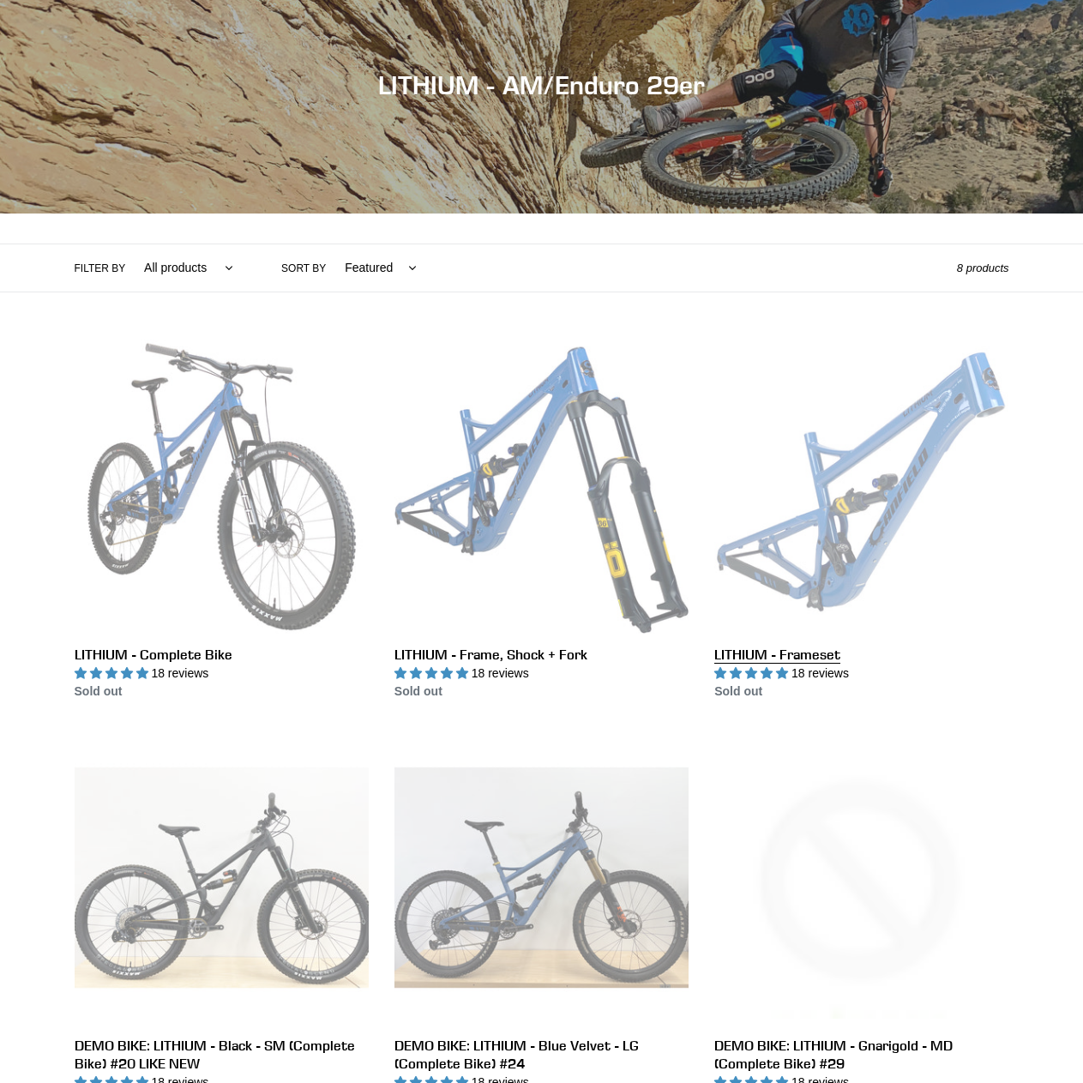
click at [867, 518] on link "LITHIUM - Frameset" at bounding box center [861, 519] width 294 height 361
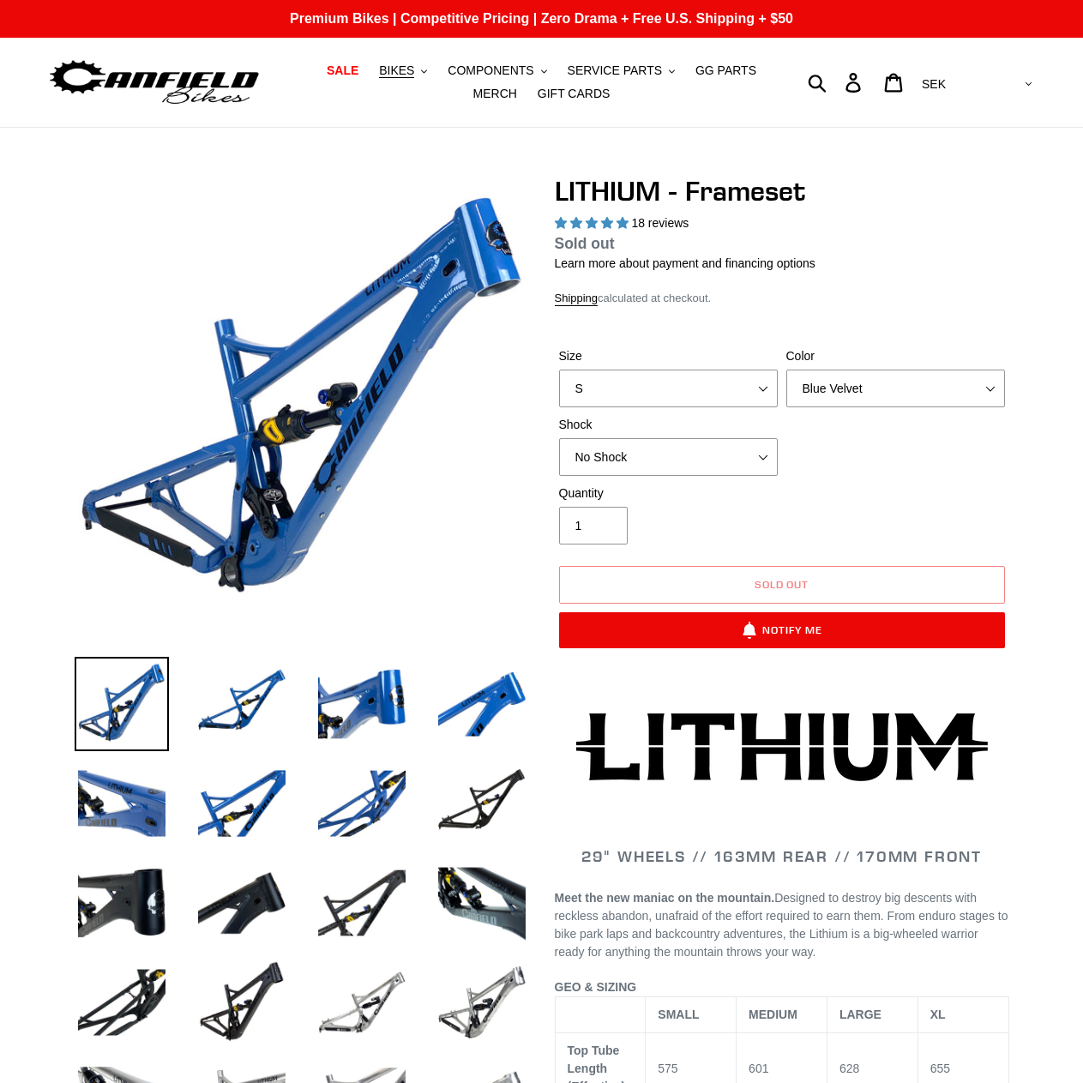
select select "highest-rating"
select select "M"
click at [559, 369] on select "S M L XL" at bounding box center [668, 388] width 219 height 38
click at [861, 392] on select "Blue Velvet Stealth Black" at bounding box center [895, 388] width 219 height 38
select select "Stealth Black"
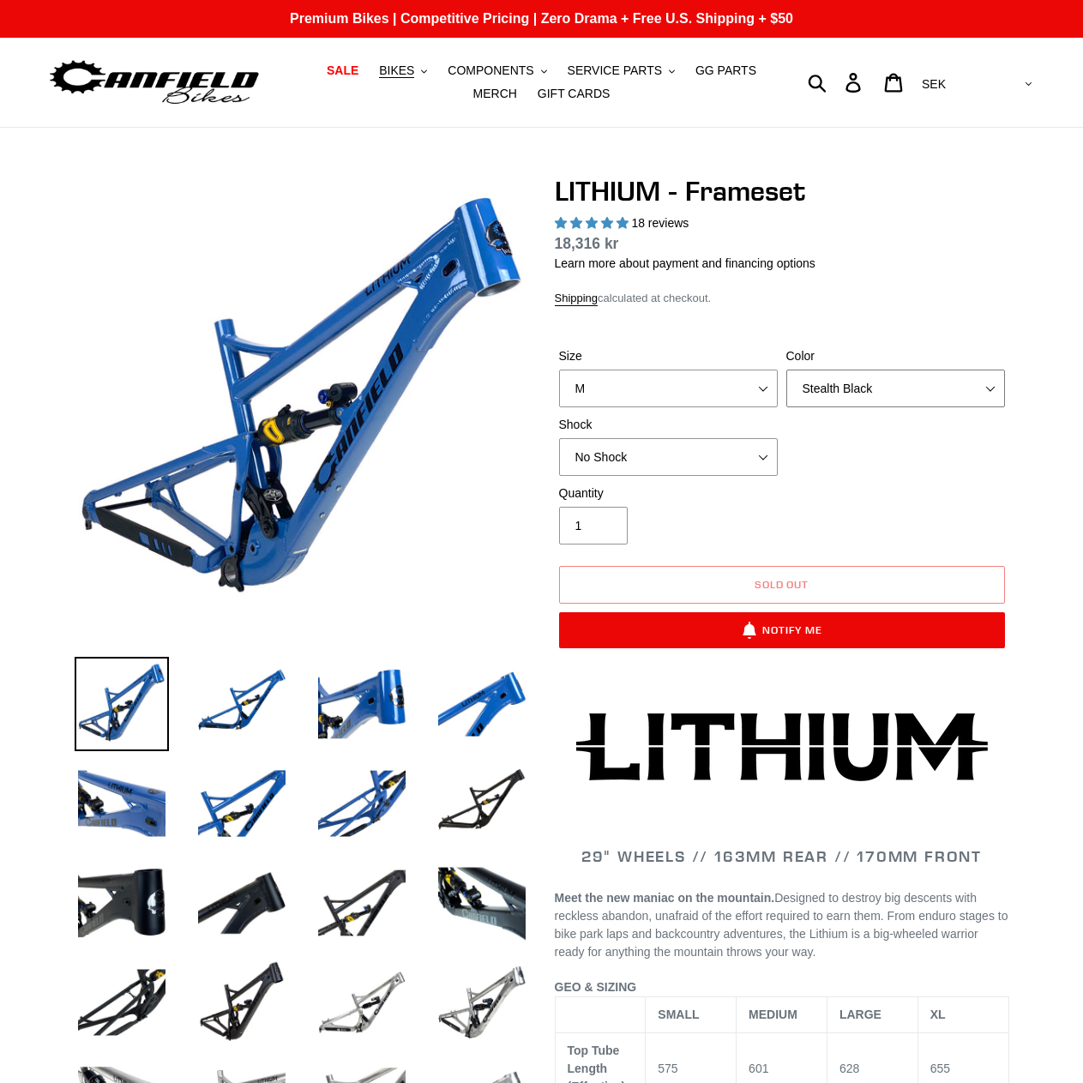
click at [786, 369] on select "Blue Velvet Stealth Black" at bounding box center [895, 388] width 219 height 38
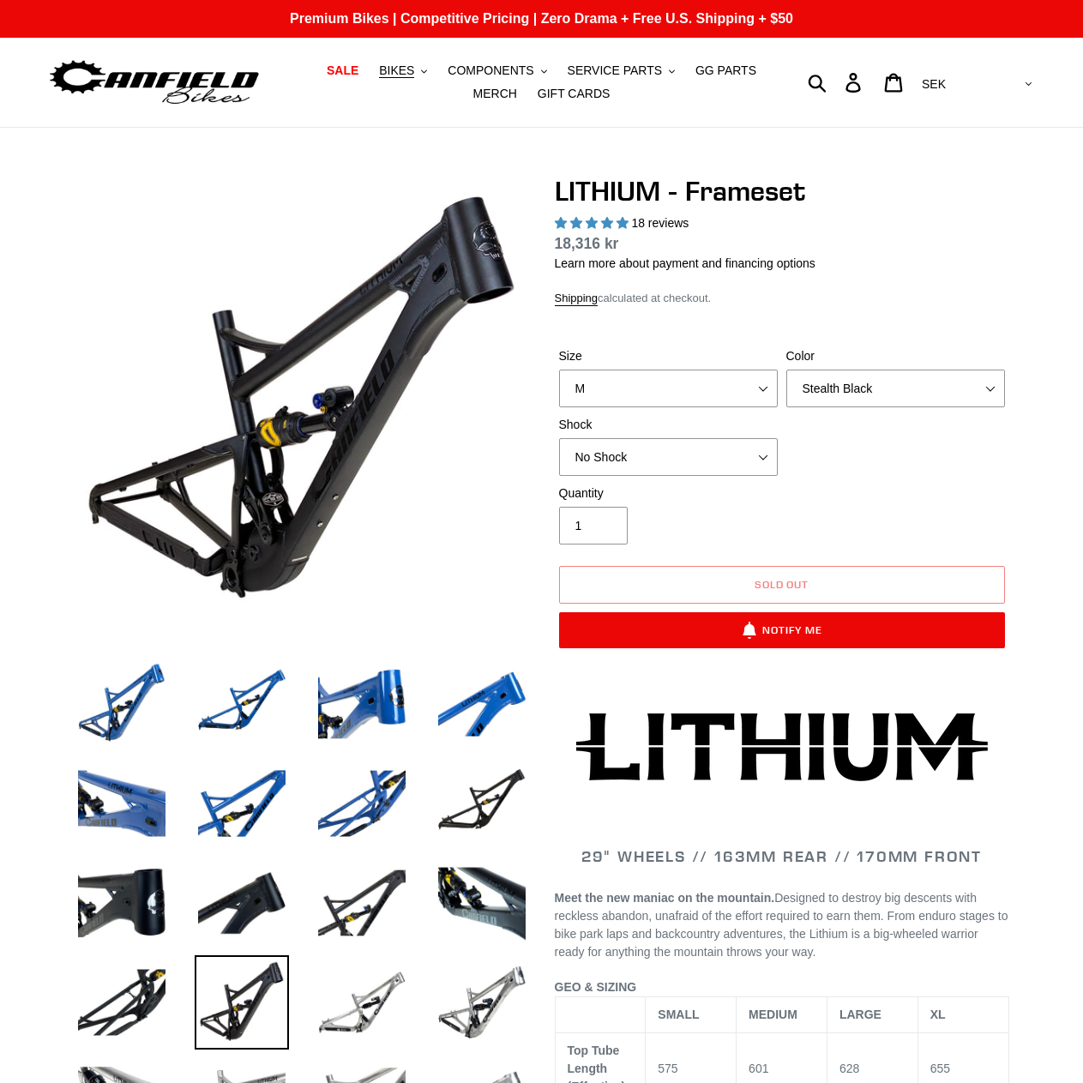
click at [780, 456] on div "Shock No Shock Öhlins TTX2 Air Cane Creek DB Kitsuma Air Fox FLOAT X2 Factory C…" at bounding box center [668, 446] width 227 height 60
click at [752, 455] on select "No Shock Öhlins TTX2 Air Cane Creek DB Kitsuma Air Fox FLOAT X2 Factory Cane Cr…" at bounding box center [668, 457] width 219 height 38
click at [846, 477] on div "Size S M L XL Color Blue Velvet Stealth Black Shock No Shock Öhlins TTX2 Air" at bounding box center [782, 415] width 454 height 137
